Goal: Information Seeking & Learning: Learn about a topic

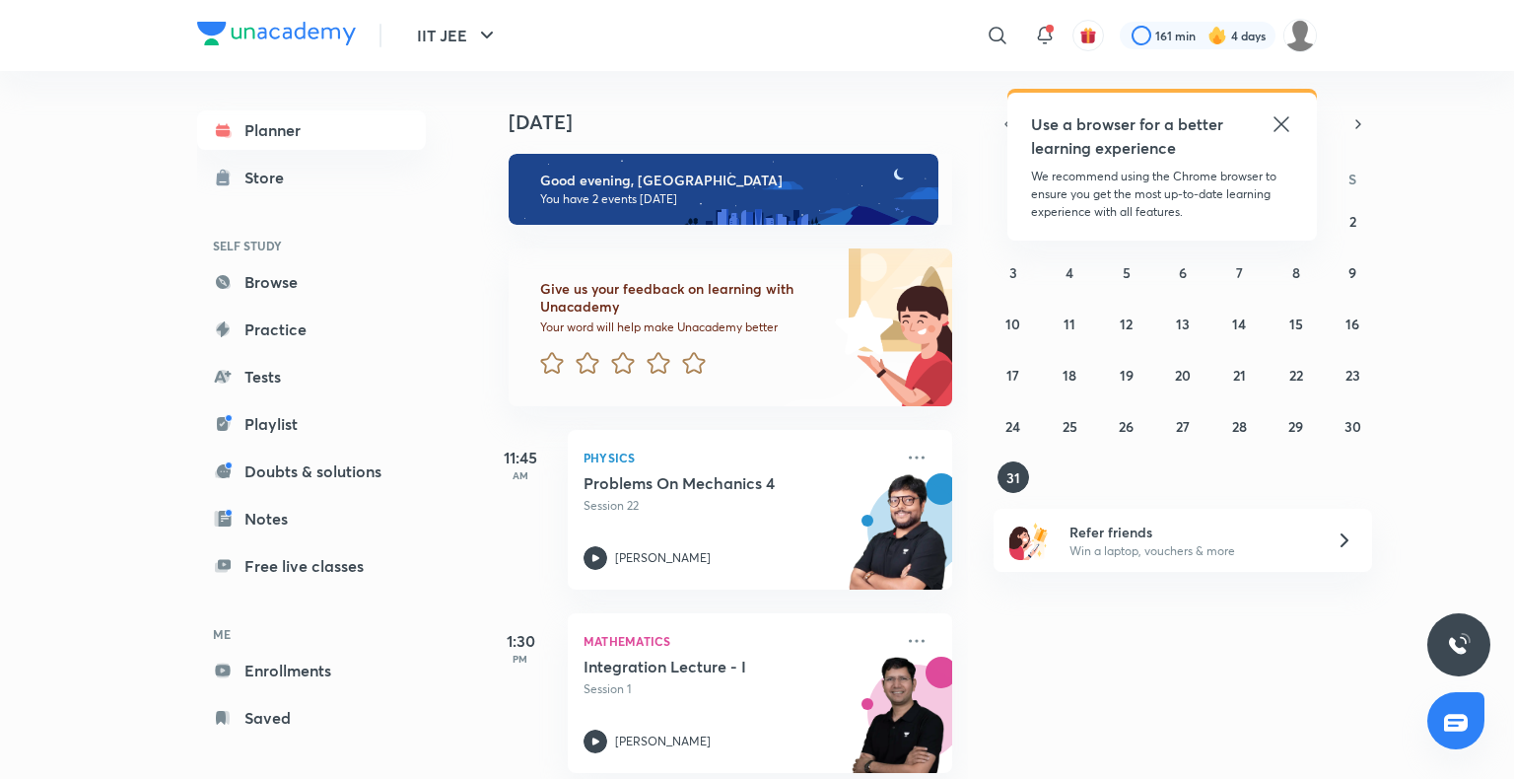
click at [1279, 128] on icon at bounding box center [1282, 124] width 24 height 24
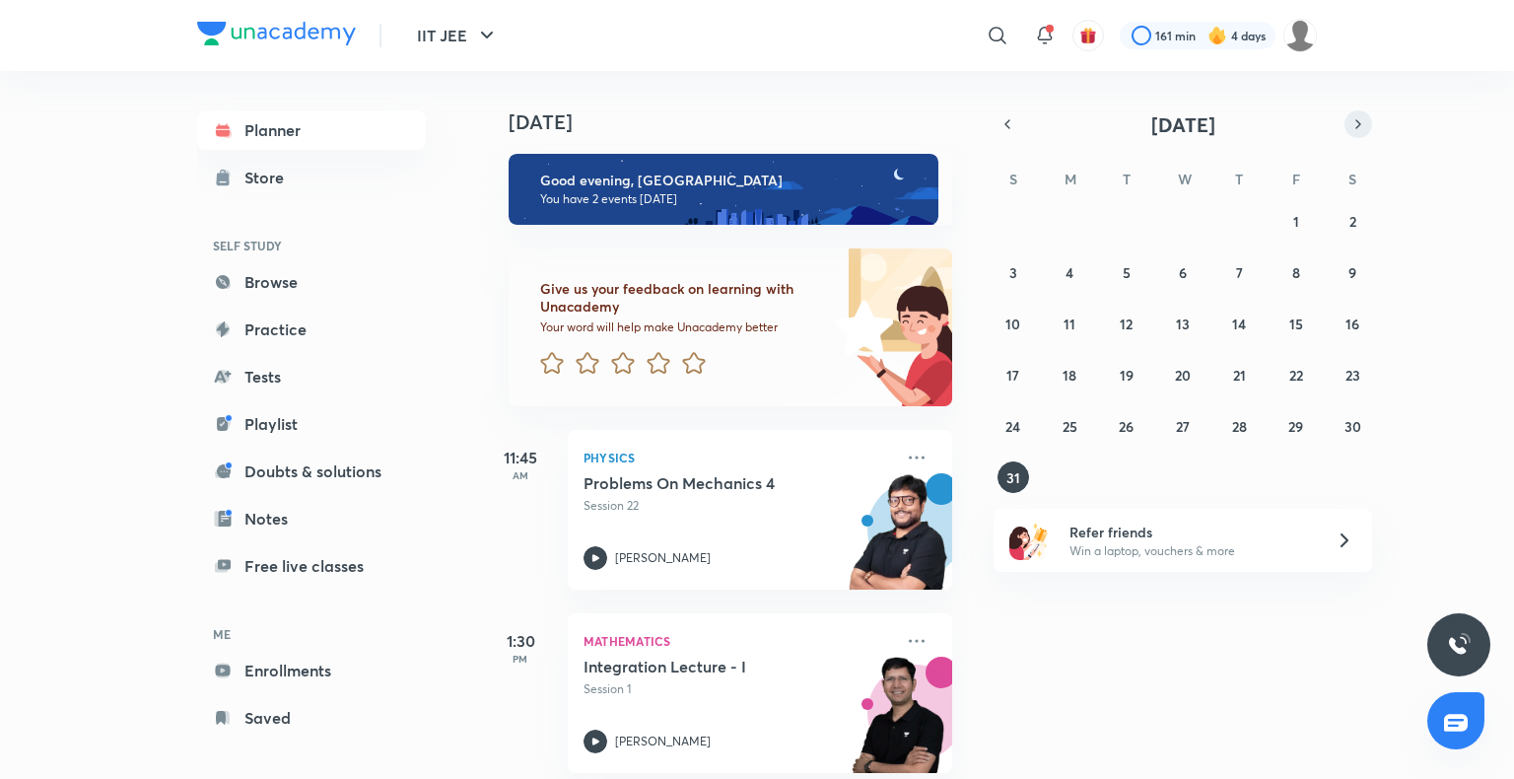
click at [1354, 129] on icon "button" at bounding box center [1358, 124] width 16 height 18
click at [1120, 222] on button "2" at bounding box center [1127, 221] width 32 height 32
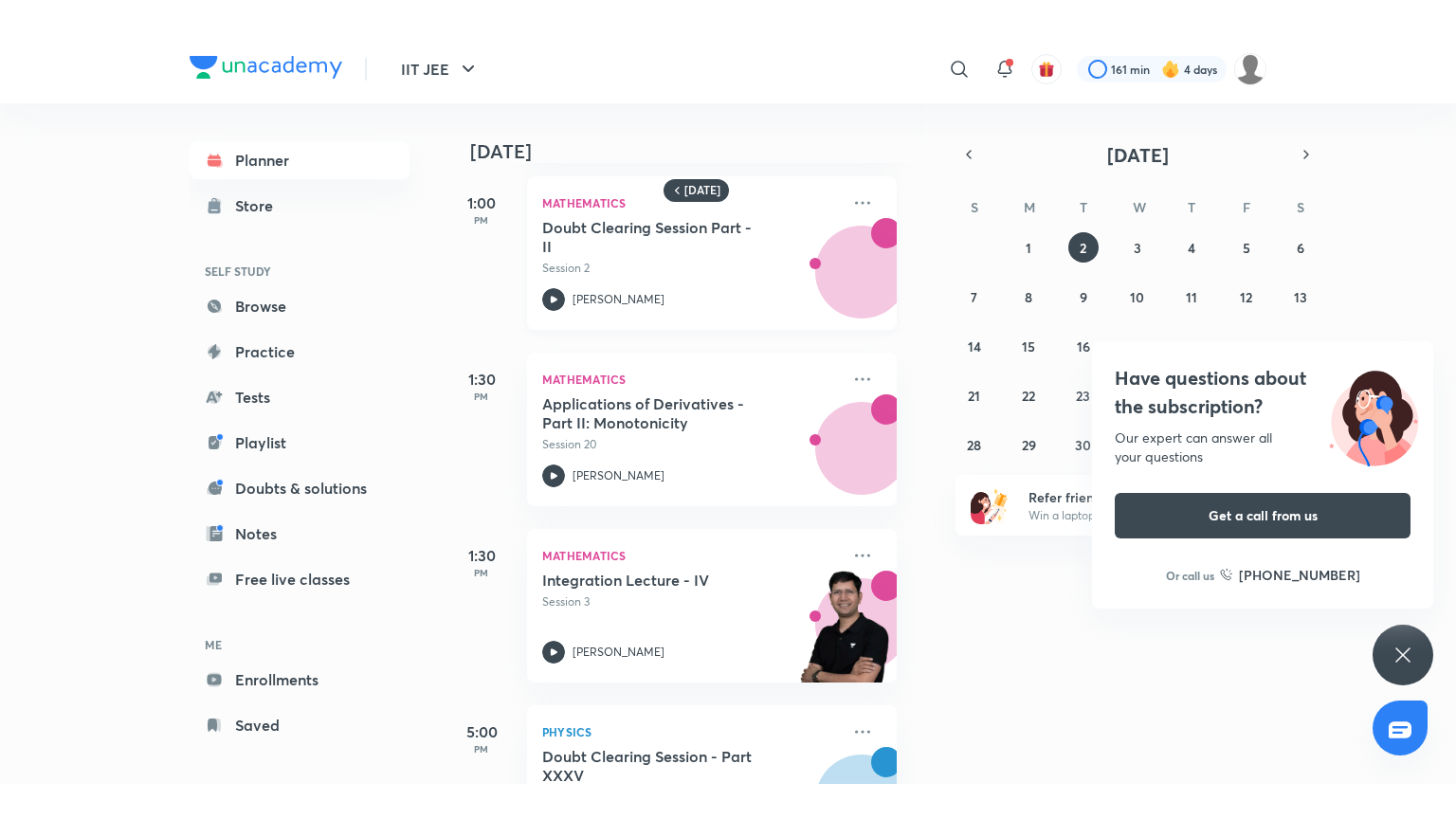
scroll to position [364, 19]
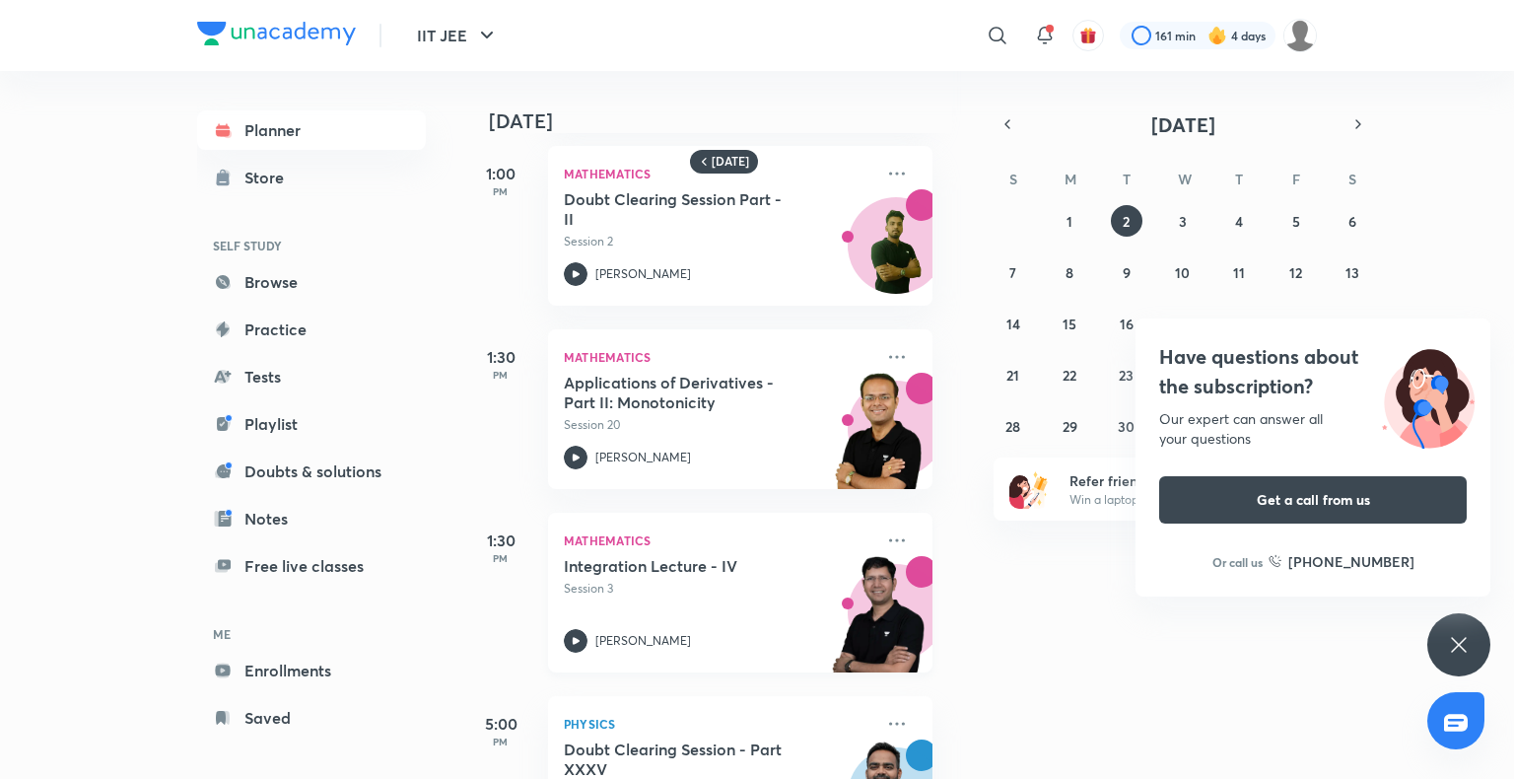
click at [752, 601] on div "Integration Lecture - IV Session 3 [PERSON_NAME]" at bounding box center [719, 604] width 310 height 97
